Goal: Task Accomplishment & Management: Manage account settings

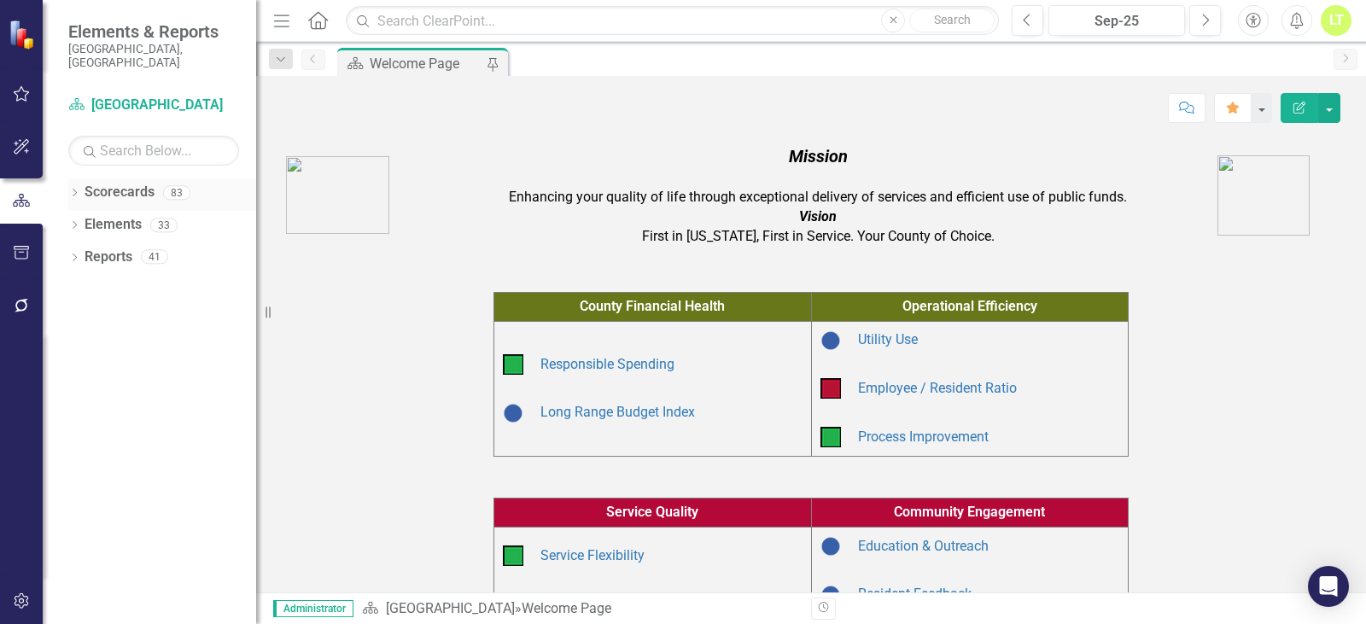
click at [71, 190] on icon "Dropdown" at bounding box center [74, 194] width 12 height 9
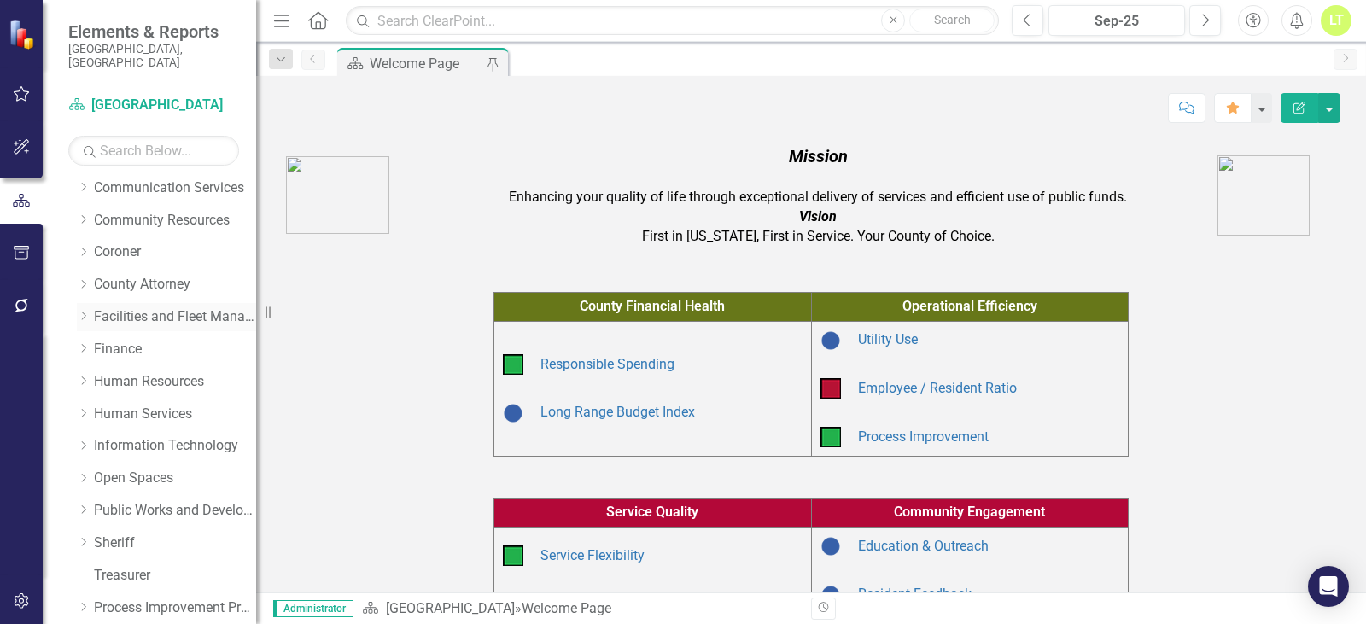
scroll to position [171, 0]
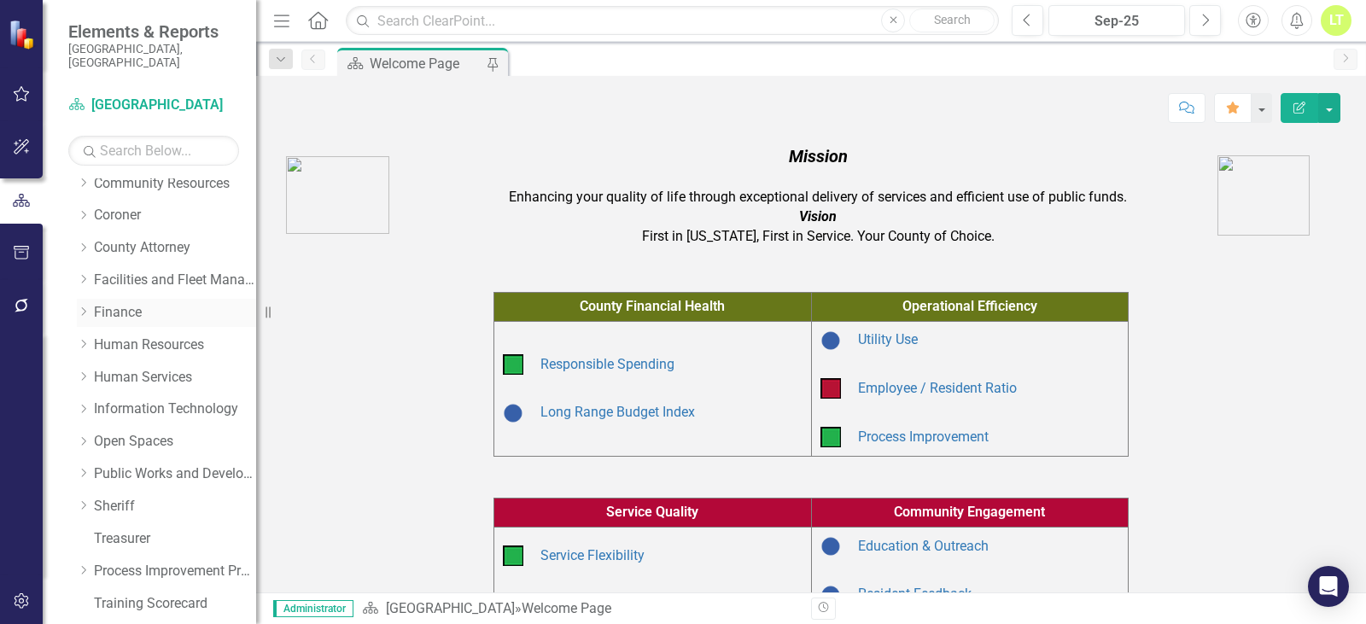
click at [81, 306] on icon "Dropdown" at bounding box center [83, 311] width 13 height 10
click at [151, 336] on link "Continuous Improvement Program" at bounding box center [183, 346] width 145 height 20
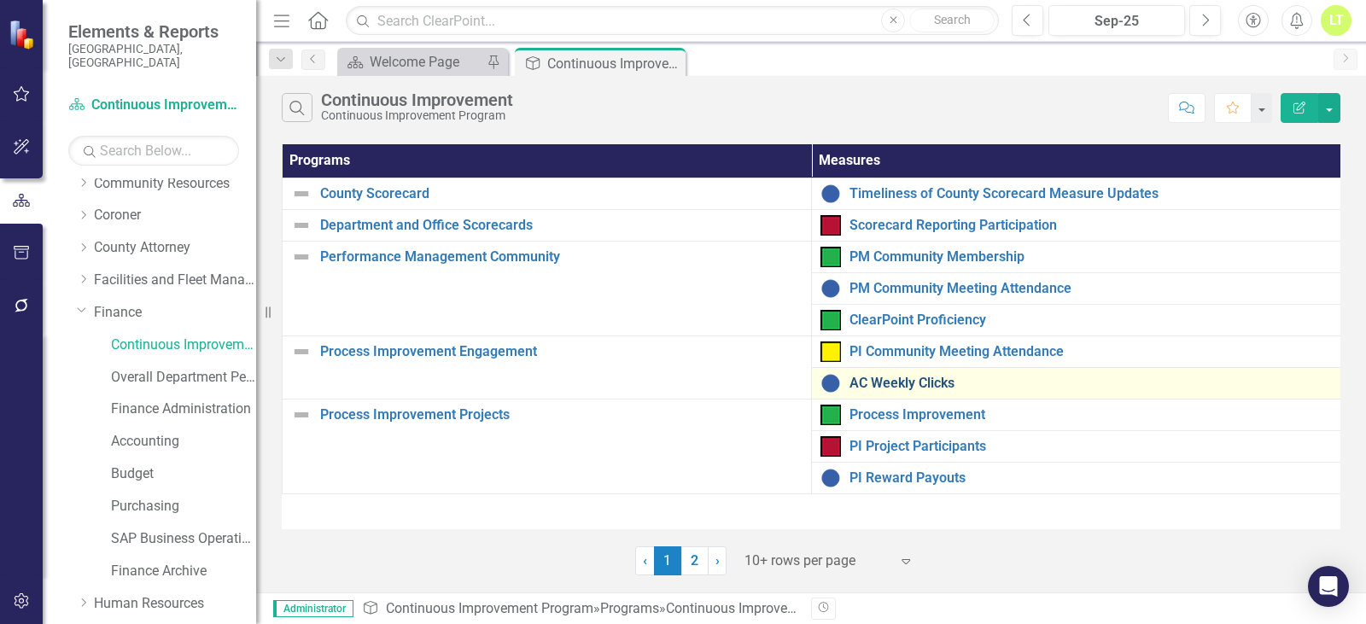
click at [898, 388] on link "AC Weekly Clicks" at bounding box center [1090, 383] width 482 height 15
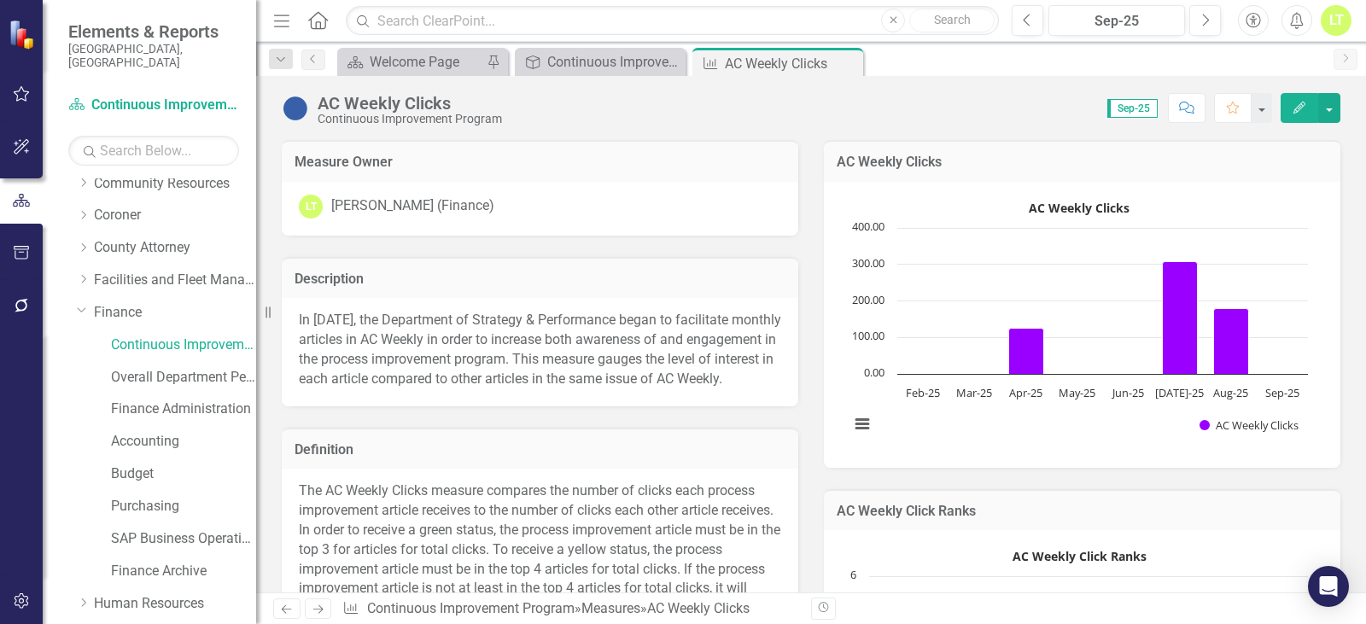
click at [931, 256] on rect "Interactive chart" at bounding box center [1079, 323] width 476 height 256
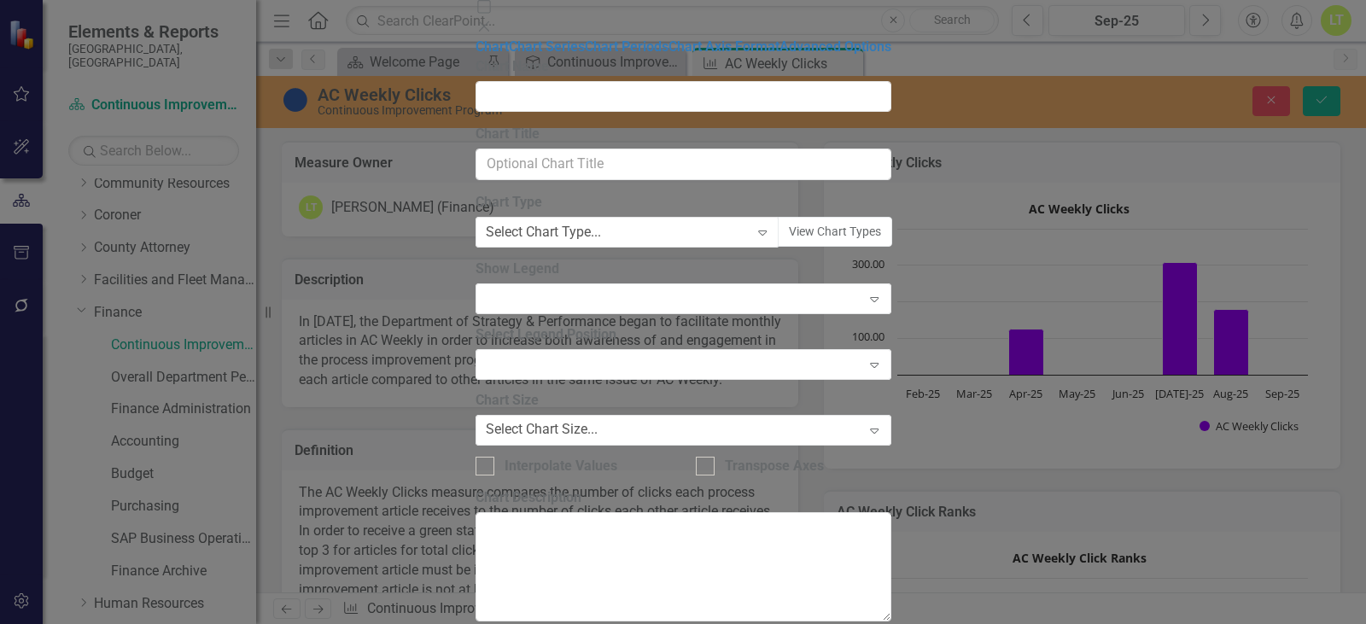
type input "AC Weekly Clicks"
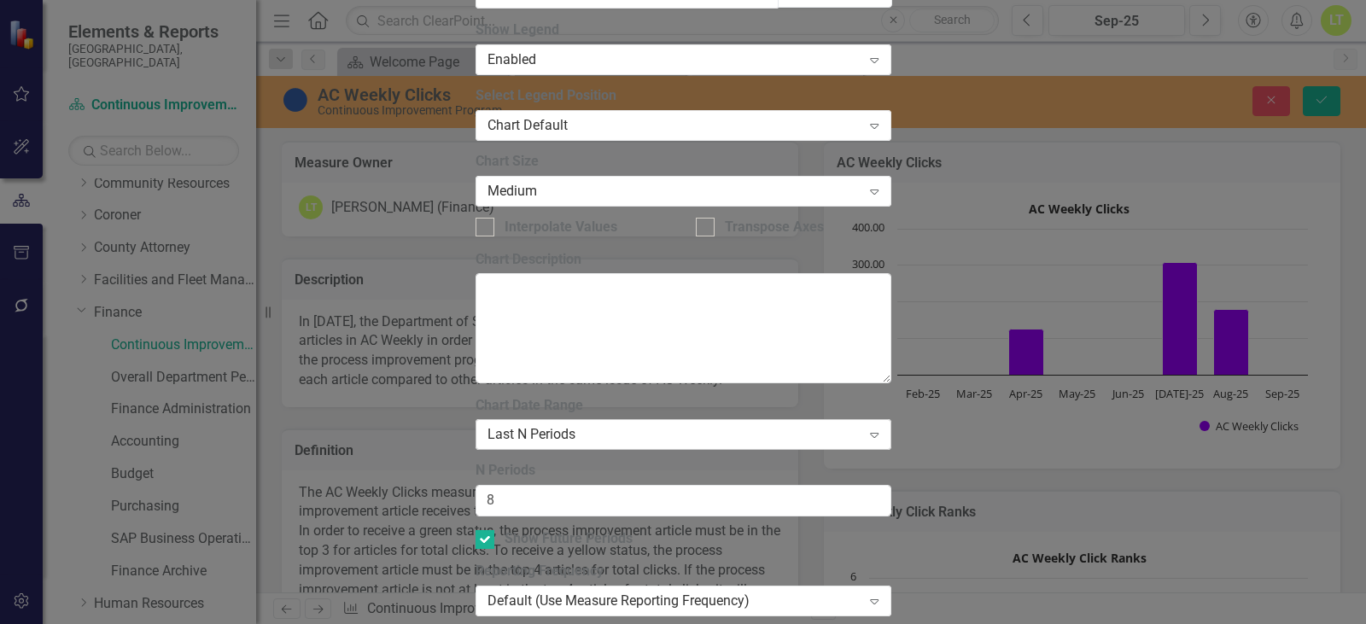
click at [574, 425] on div "Last N Periods" at bounding box center [674, 435] width 374 height 20
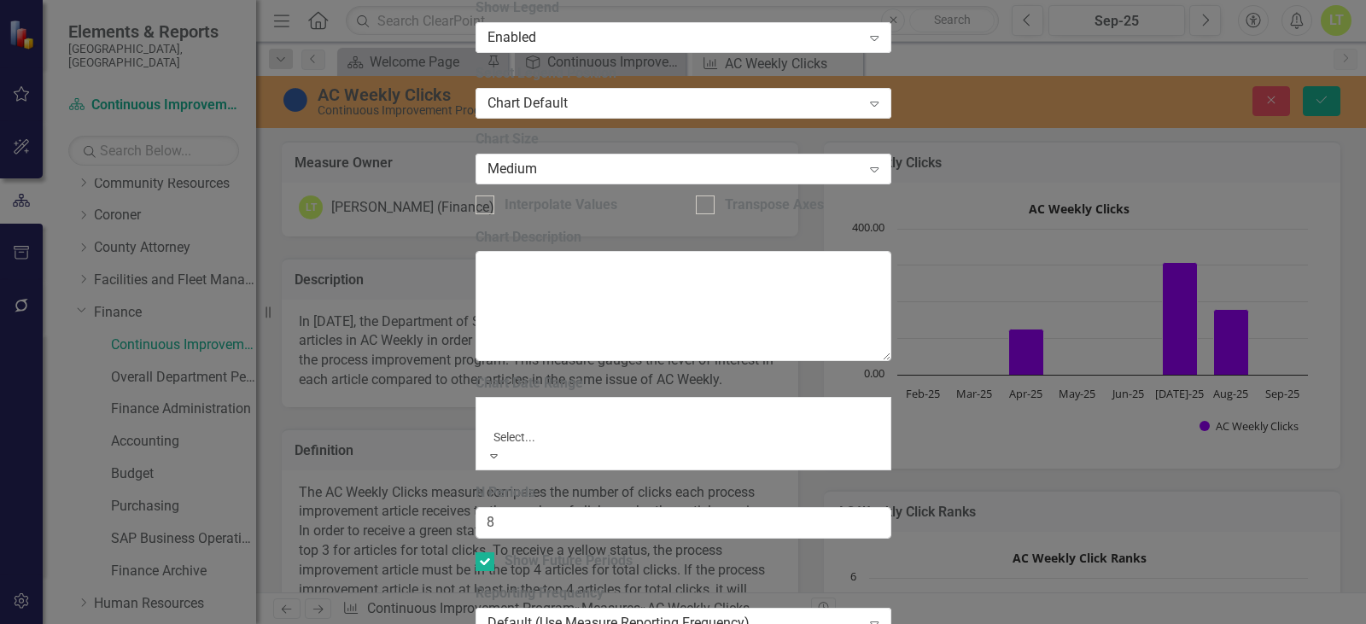
click at [561, 623] on div "All Periods" at bounding box center [683, 634] width 1366 height 20
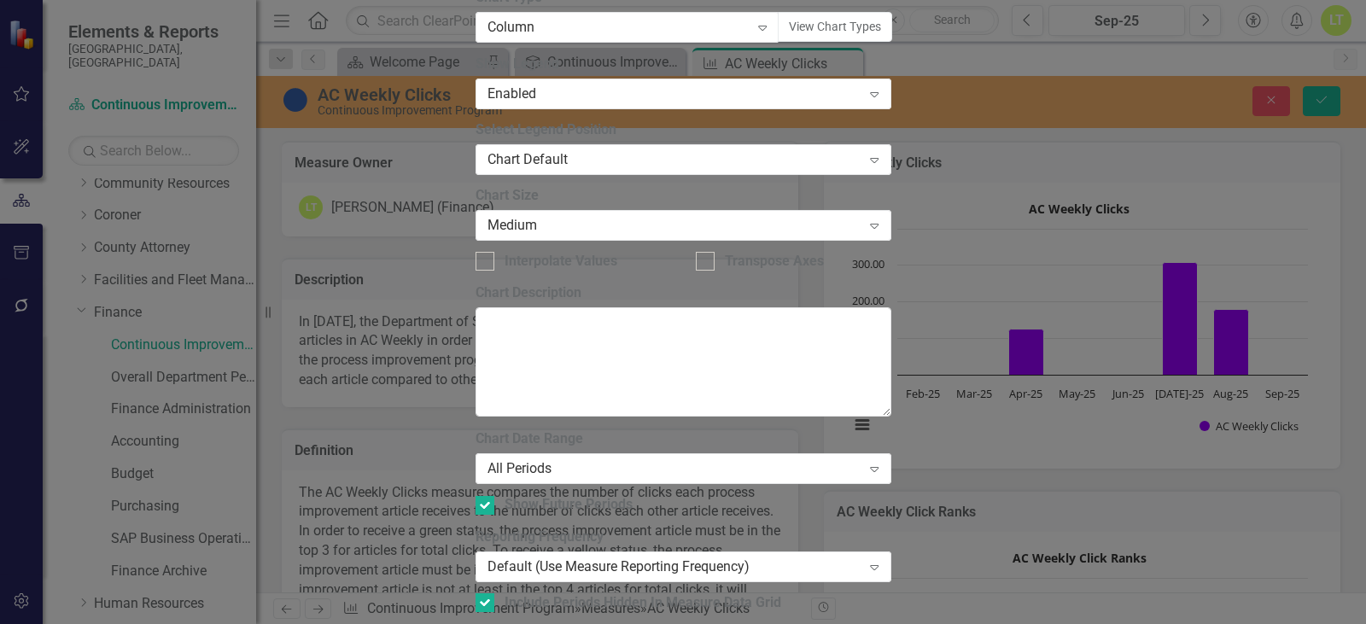
click at [599, 557] on div "Default (Use Measure Reporting Frequency)" at bounding box center [674, 567] width 374 height 20
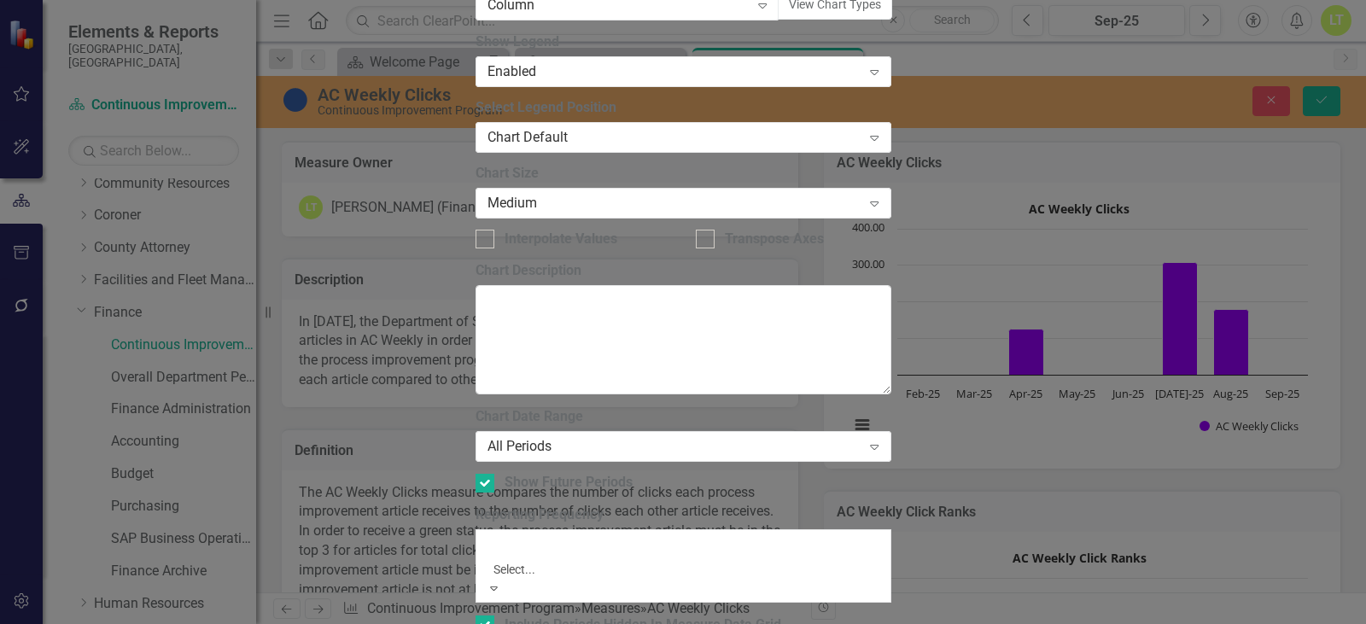
scroll to position [1678, 0]
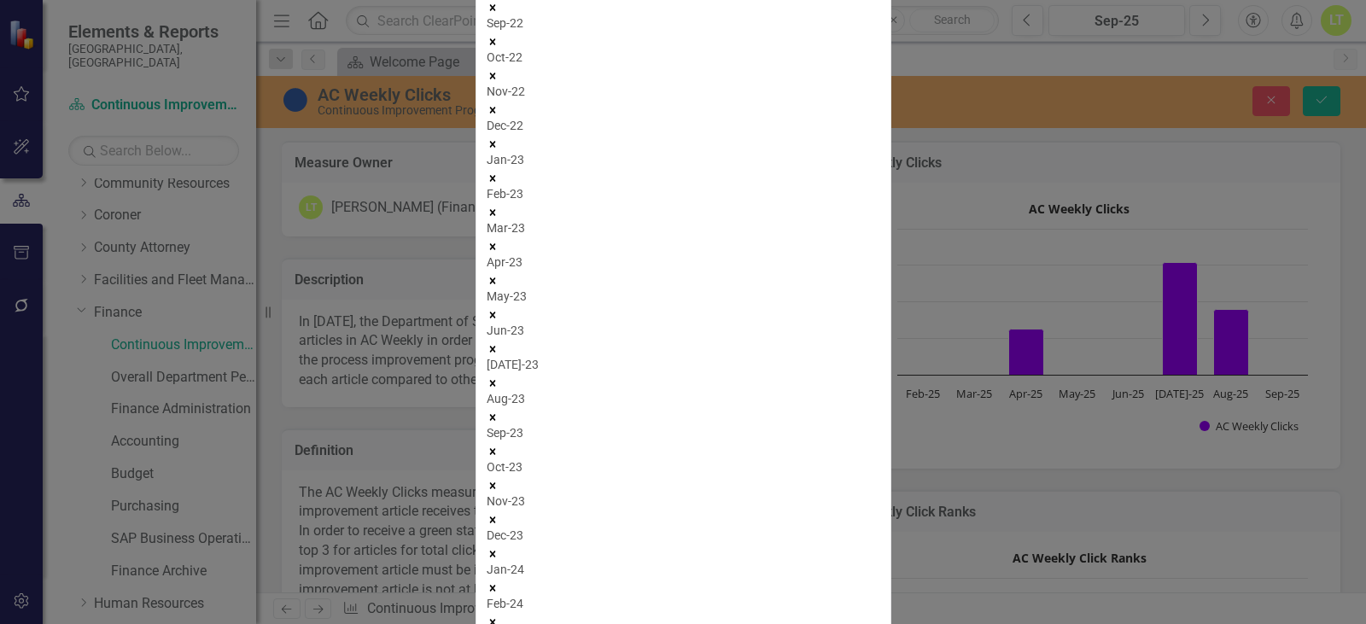
click at [499, 219] on icon "Remove Feb-23" at bounding box center [493, 213] width 12 height 12
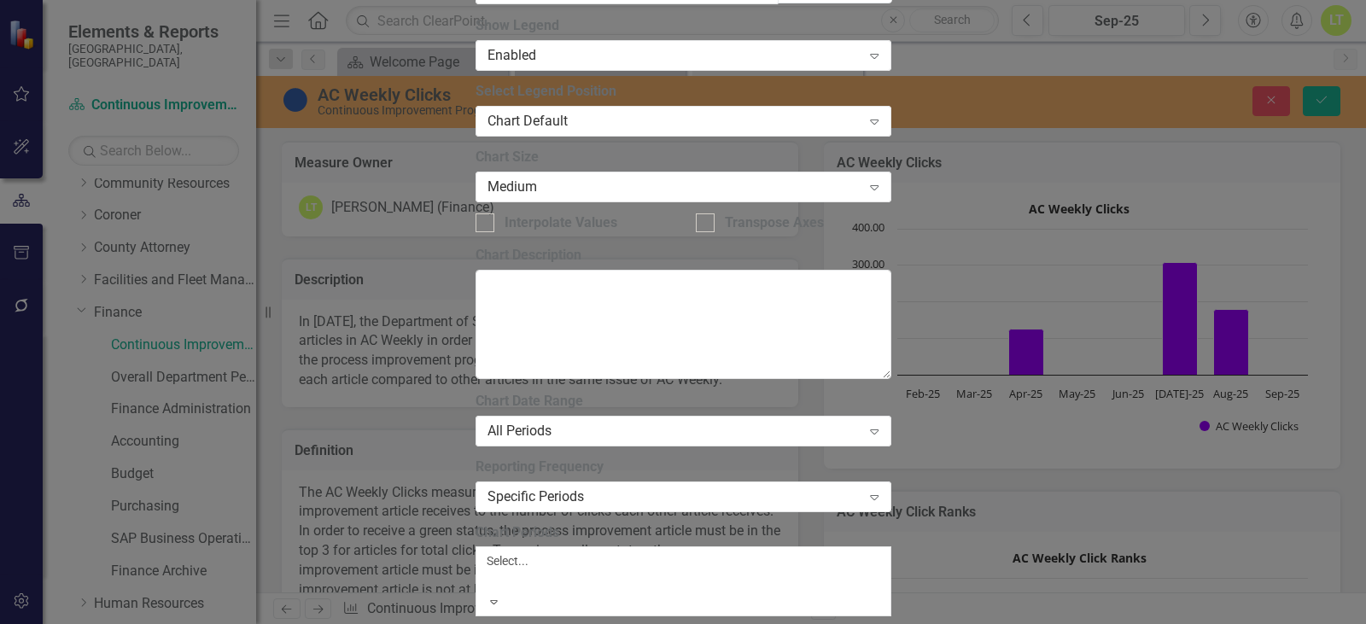
click at [491, 571] on div at bounding box center [489, 581] width 3 height 20
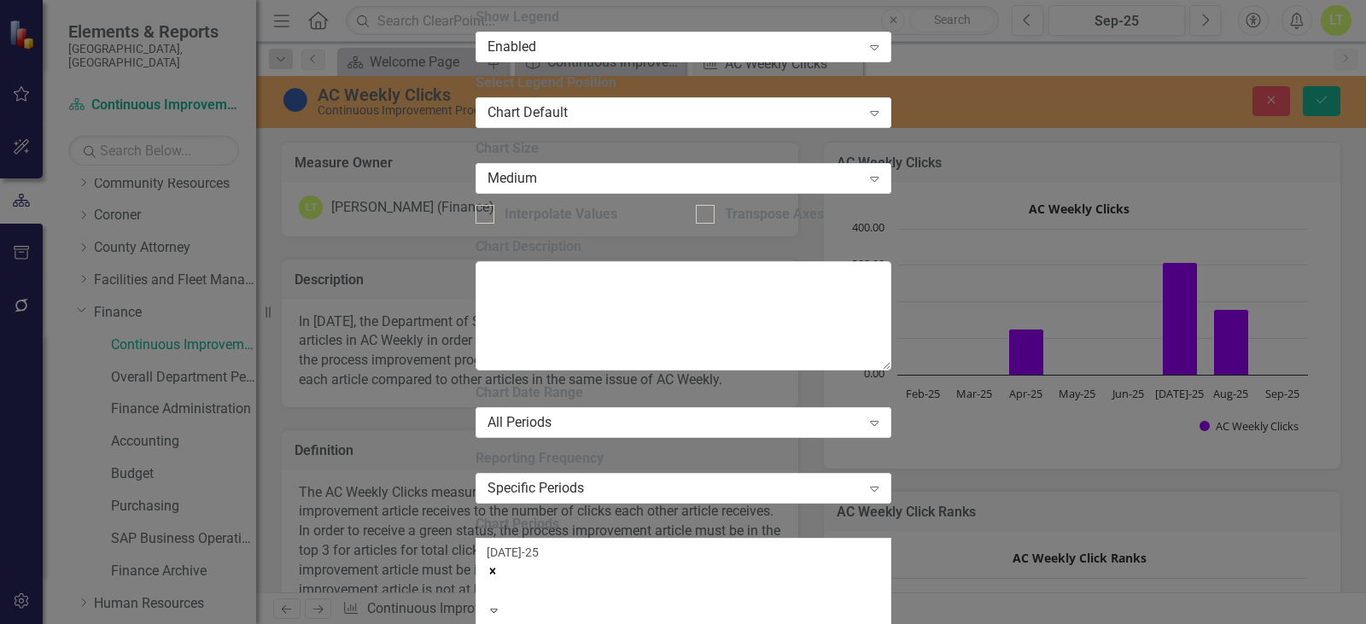
click at [665, 544] on div "[DATE]-25" at bounding box center [684, 573] width 394 height 58
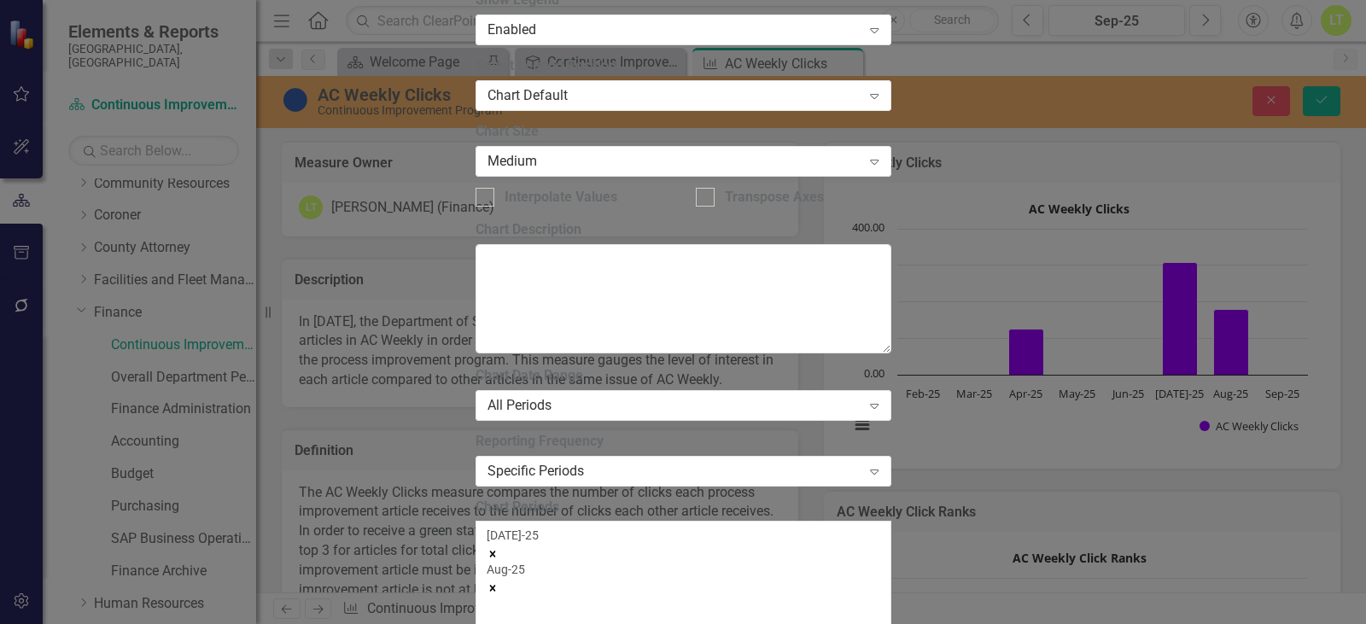
click at [751, 527] on div "[DATE]-25 Aug-25" at bounding box center [684, 573] width 394 height 92
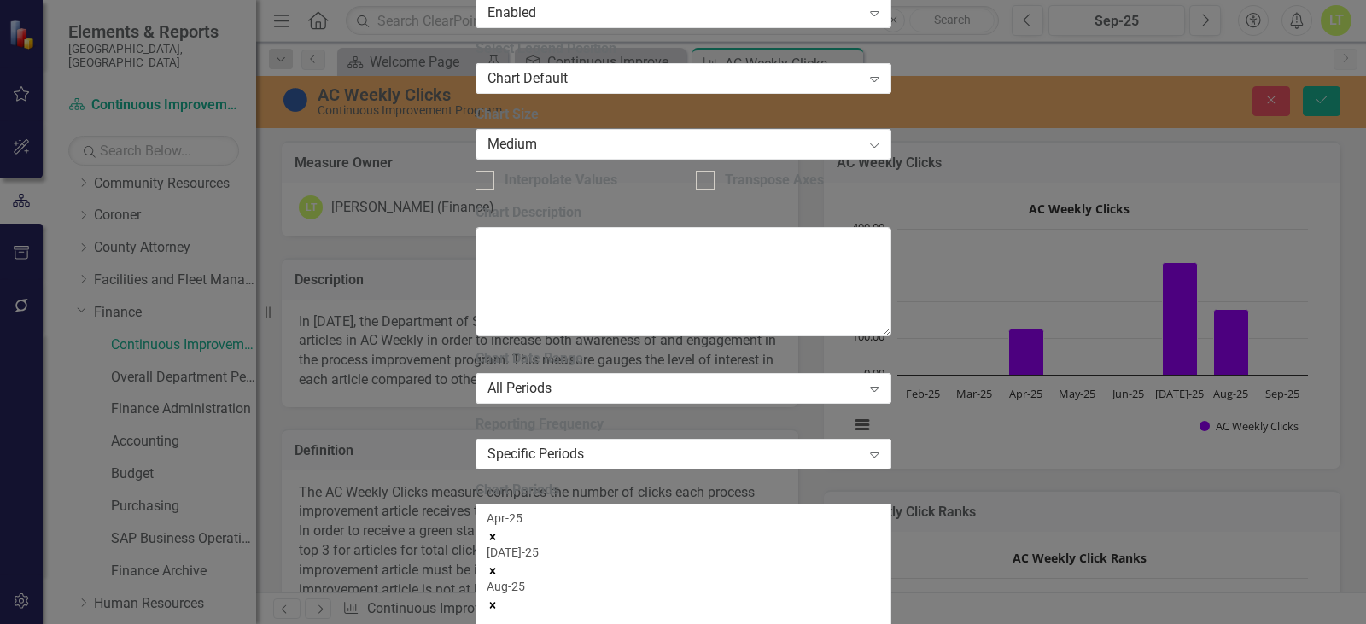
click at [880, 510] on div "Apr-25 [DATE]-25 Aug-25" at bounding box center [684, 573] width 394 height 126
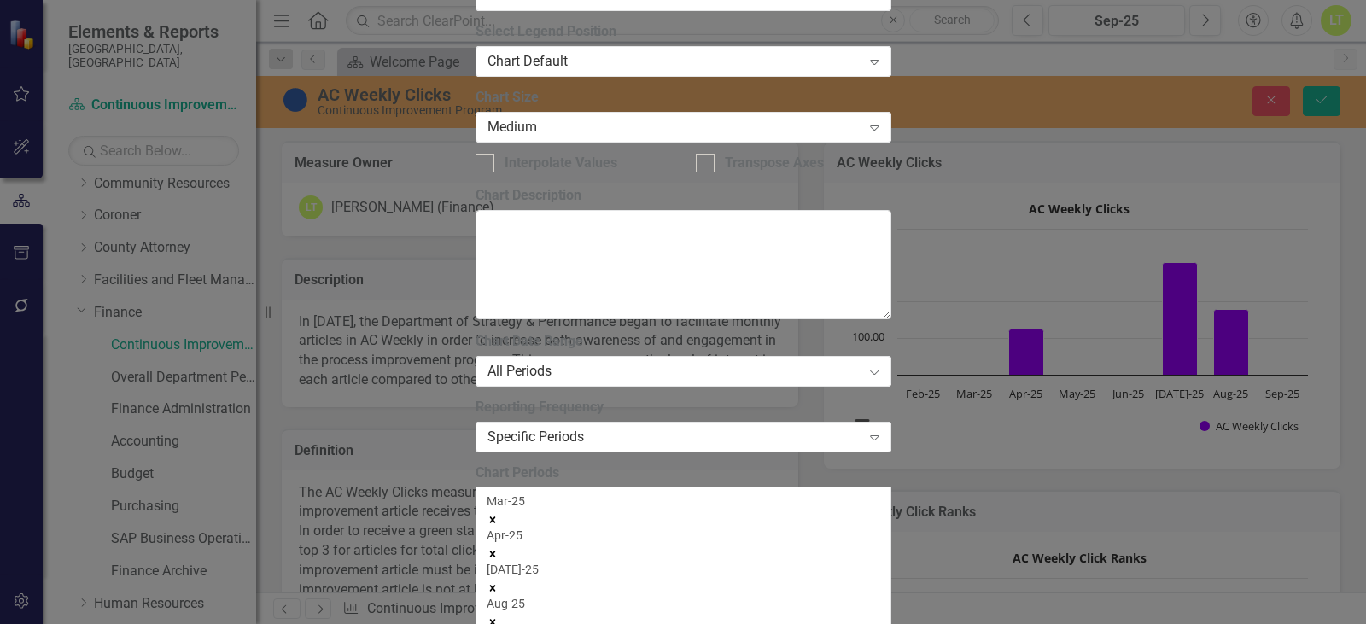
click at [495, 516] on icon "Remove Mar-25" at bounding box center [492, 519] width 6 height 6
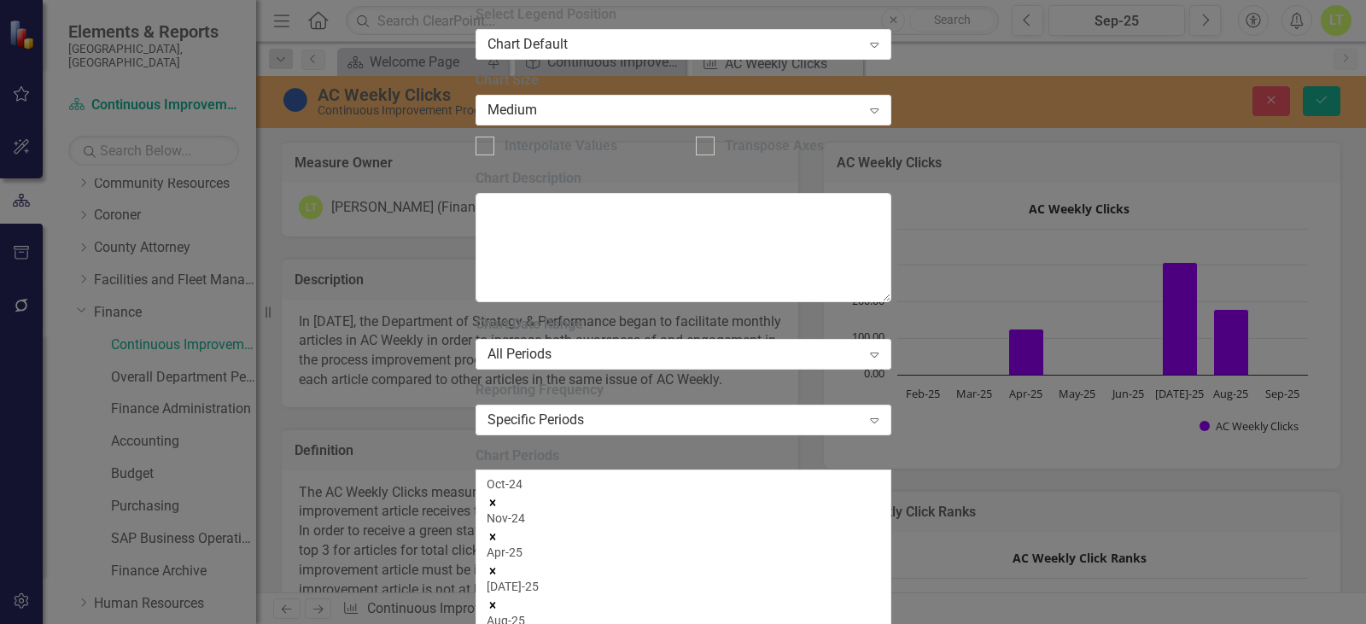
click at [499, 531] on icon "Remove Nov-24" at bounding box center [493, 537] width 12 height 12
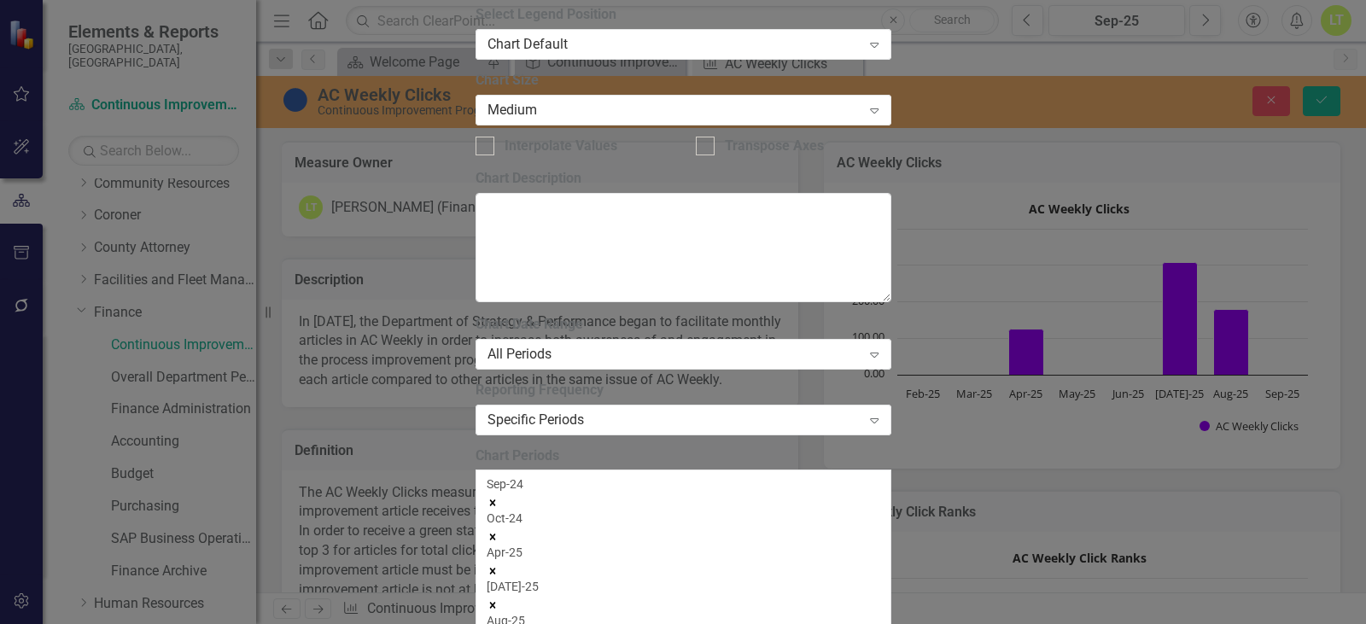
click at [880, 476] on div "Sep-24 Oct-24 Apr-25 [DATE]-25 Aug-25 Expand" at bounding box center [684, 582] width 394 height 212
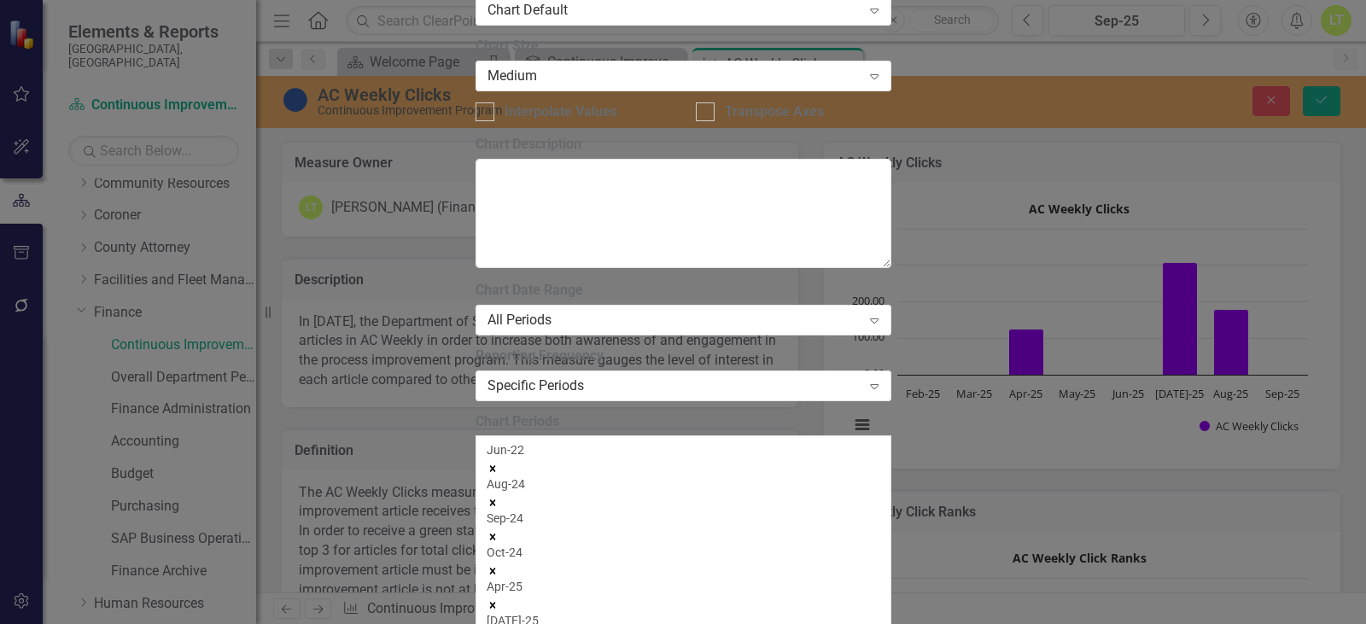
click at [499, 463] on icon "Remove Jun-22" at bounding box center [493, 469] width 12 height 12
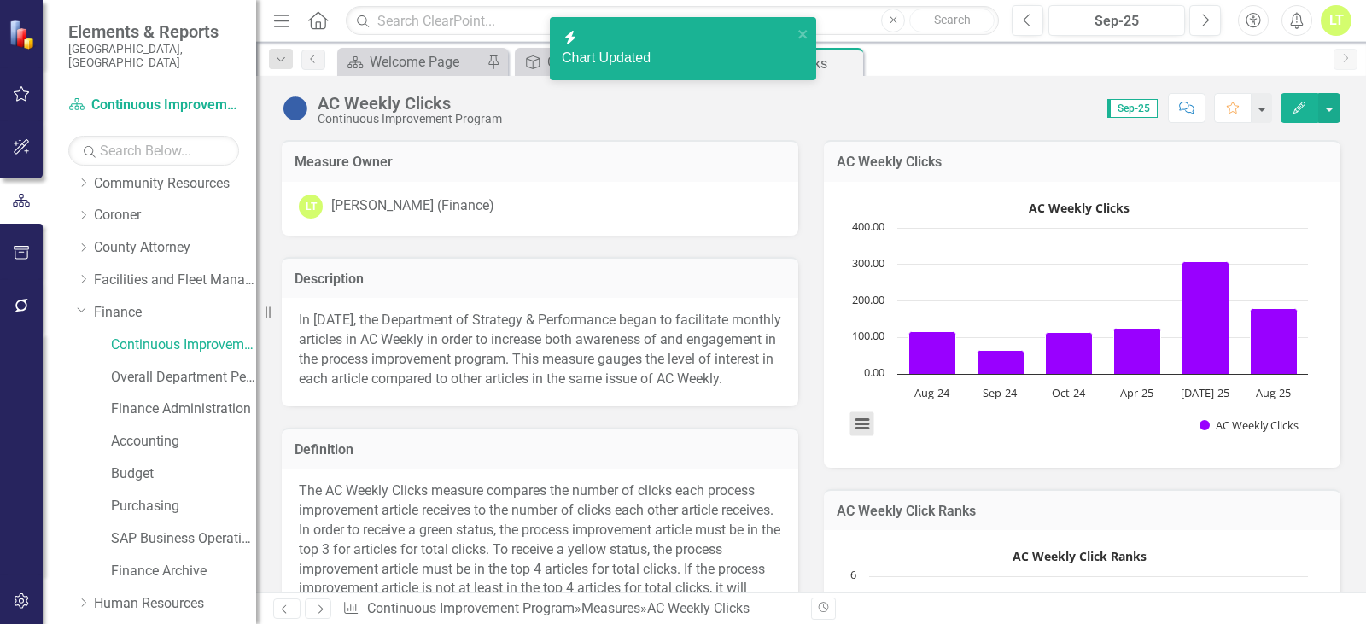
click at [851, 416] on button "View chart menu, AC Weekly Clicks" at bounding box center [862, 424] width 24 height 24
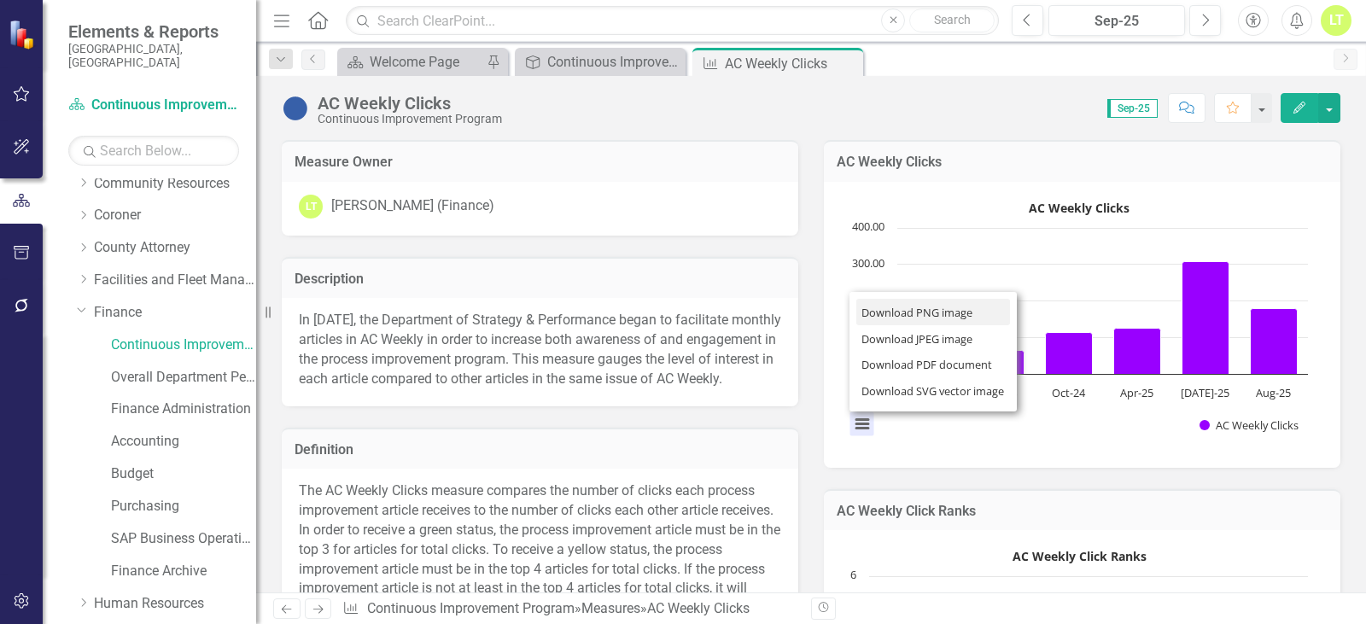
click at [930, 304] on li "Download PNG image" at bounding box center [933, 312] width 154 height 26
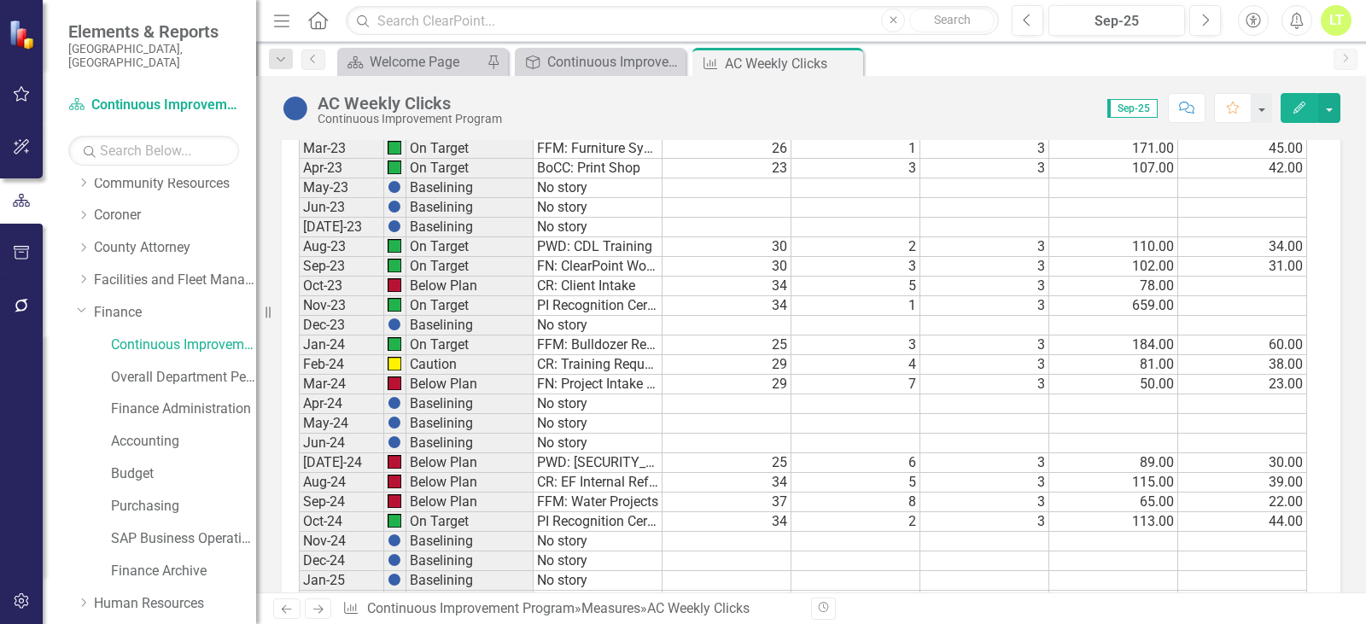
scroll to position [1395, 0]
